Goal: Task Accomplishment & Management: Use online tool/utility

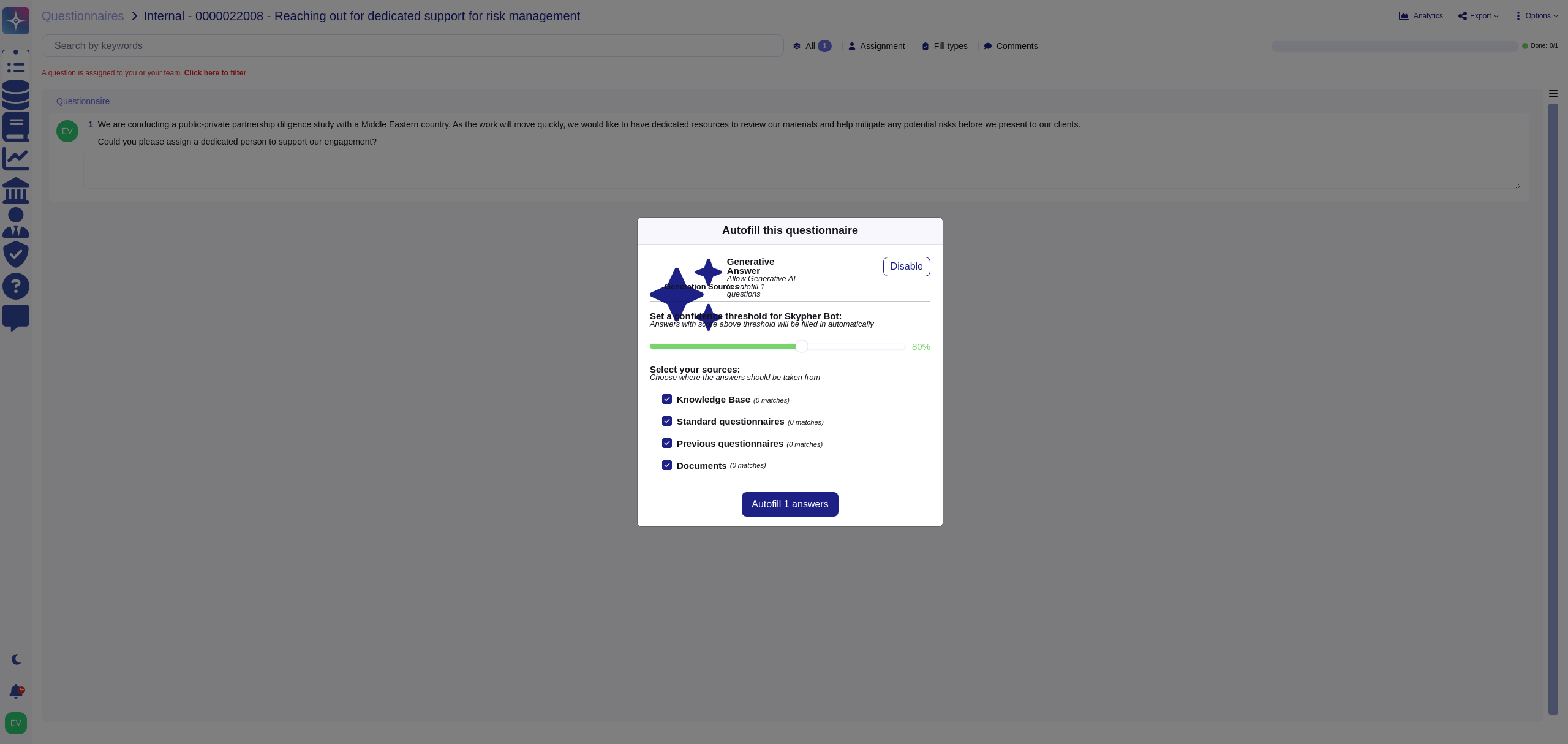
click at [935, 230] on icon at bounding box center [935, 230] width 0 height 0
